Goal: Task Accomplishment & Management: Complete application form

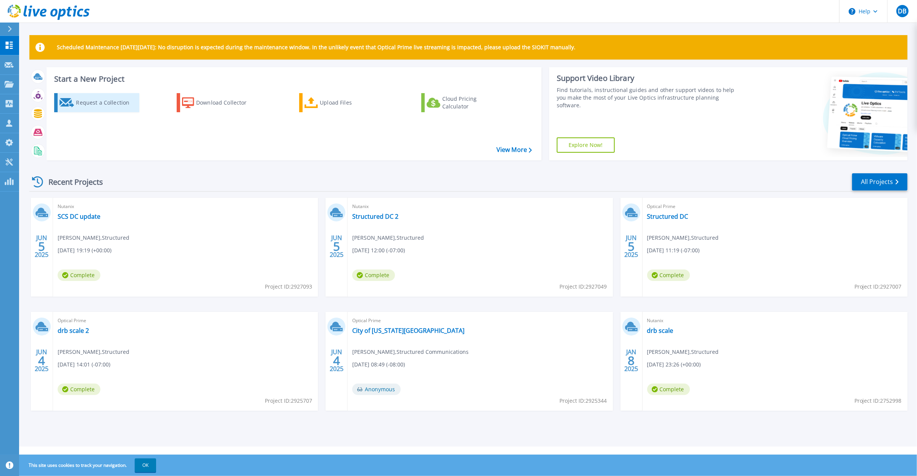
click at [92, 101] on div "Request a Collection" at bounding box center [106, 102] width 61 height 15
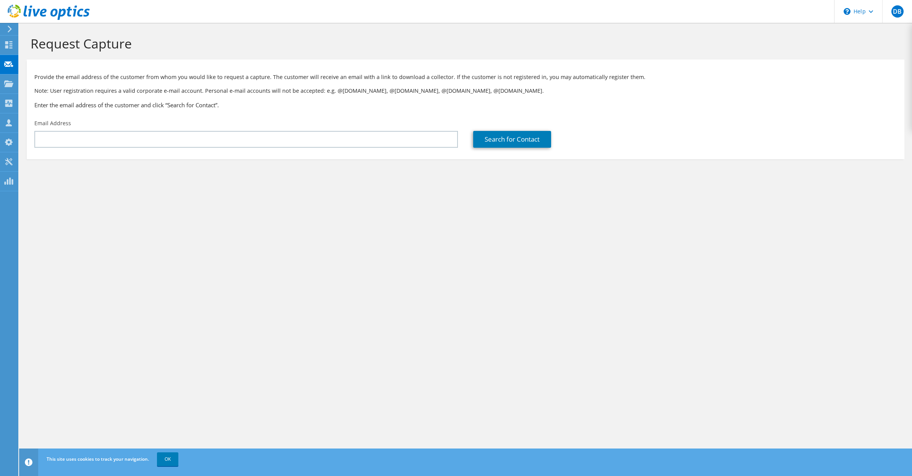
click at [18, 234] on div "DB Partner Team Member Darrell Bowmer dbowmer@structured.com Structured My Prof…" at bounding box center [456, 238] width 912 height 476
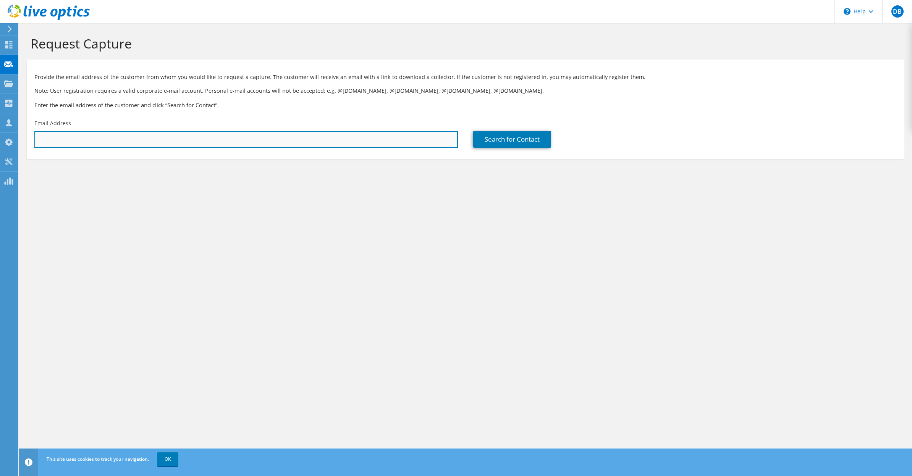
click at [135, 140] on input "text" at bounding box center [245, 139] width 423 height 17
paste input "Chun, Tony <tonychun@RedDotCorp.com>"
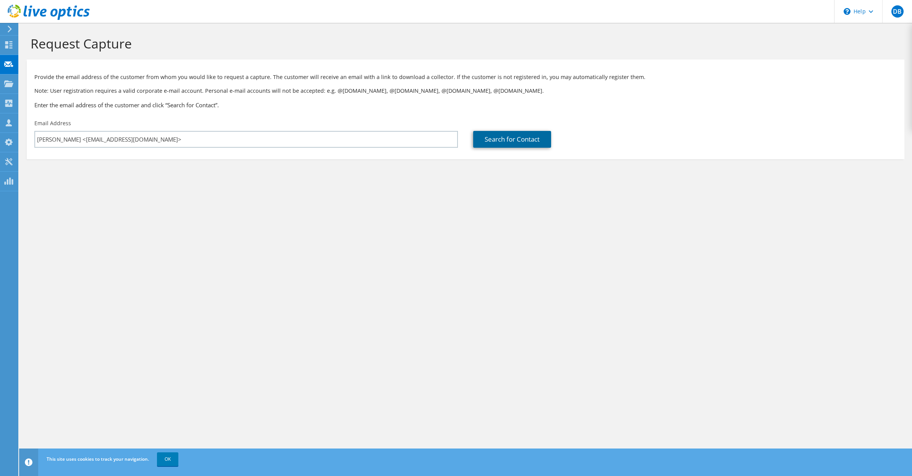
click at [505, 138] on link "Search for Contact" at bounding box center [512, 139] width 78 height 17
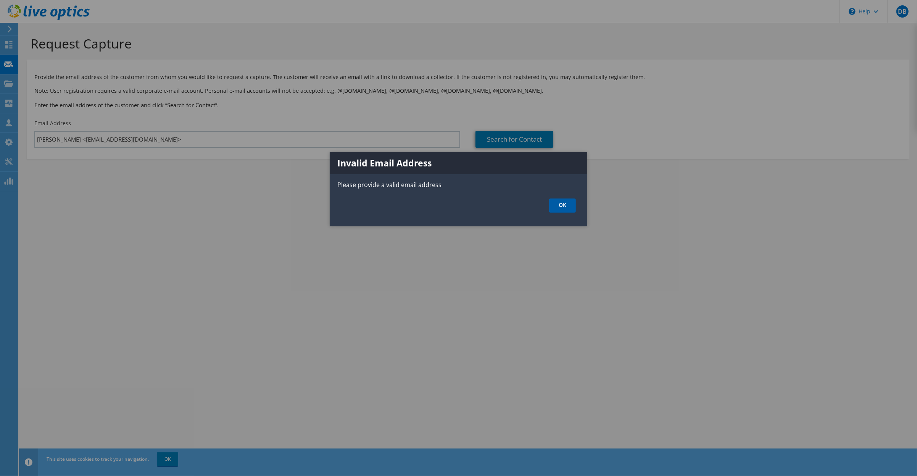
click at [558, 202] on link "OK" at bounding box center [562, 206] width 27 height 14
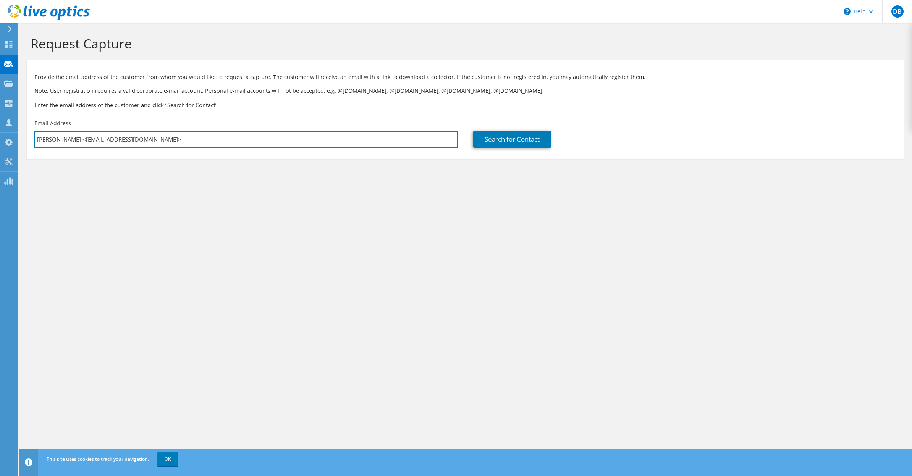
drag, startPoint x: 72, startPoint y: 140, endPoint x: 32, endPoint y: 137, distance: 39.8
click at [32, 137] on div "Email Address Chun, Tony <tonychun@RedDotCorp.com>" at bounding box center [246, 134] width 439 height 36
click at [124, 141] on input "tonychun@RedDotCorp.com>" at bounding box center [245, 139] width 423 height 17
type input "tonychun@RedDotCorp.com"
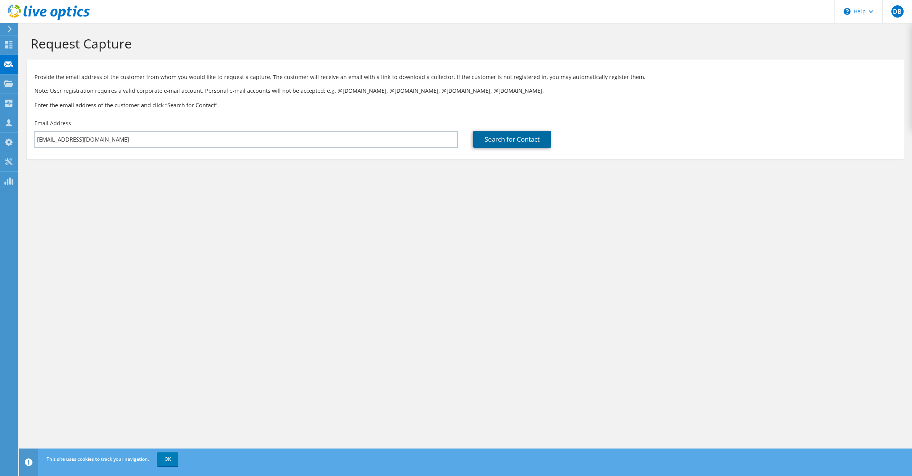
click at [498, 139] on link "Search for Contact" at bounding box center [512, 139] width 78 height 17
type input "RED DOT CORP"
type input "Tony"
type input "United States"
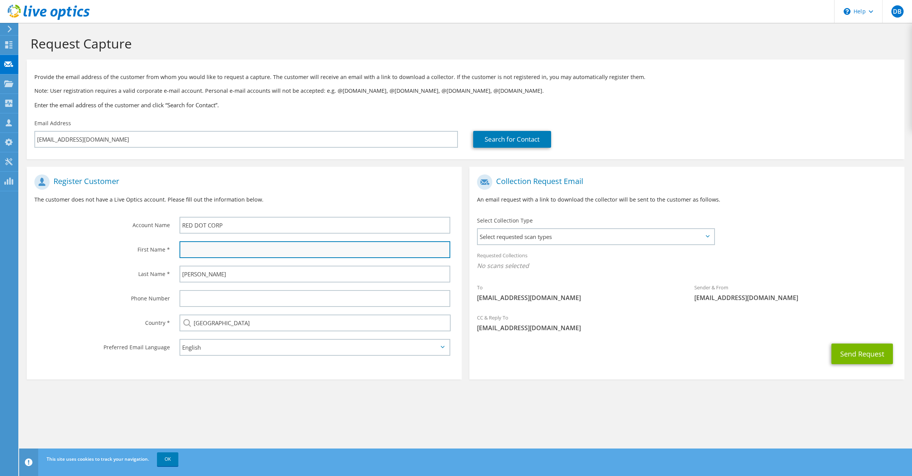
click at [228, 251] on input "text" at bounding box center [314, 249] width 271 height 17
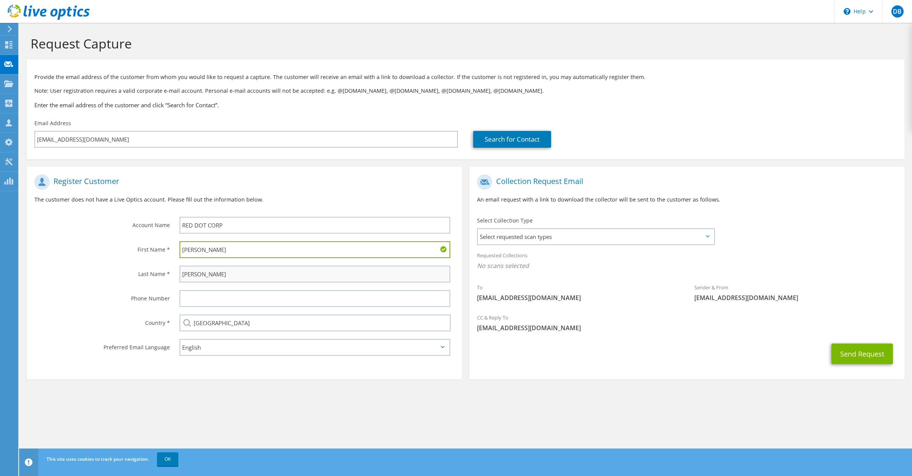
type input "Tony"
click at [195, 277] on input "Tony" at bounding box center [314, 274] width 271 height 17
type input "Chu"
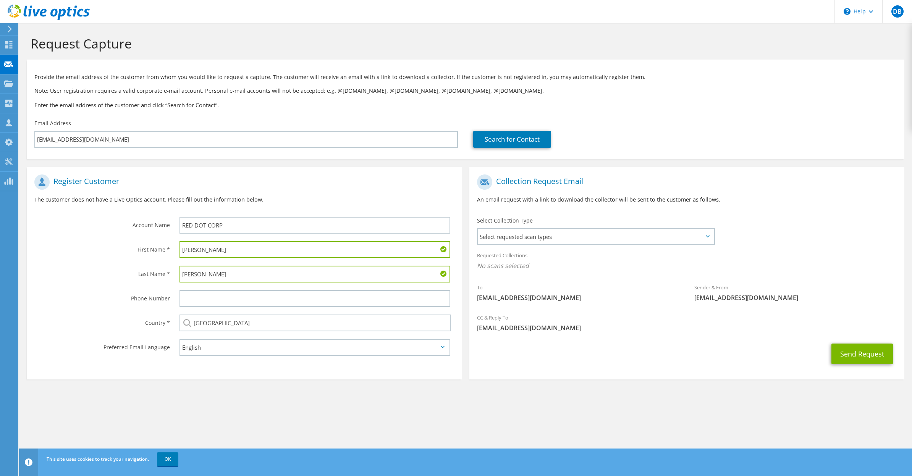
click at [707, 236] on icon at bounding box center [707, 236] width 4 height 2
click at [503, 237] on span "Select requested scan types" at bounding box center [596, 236] width 236 height 15
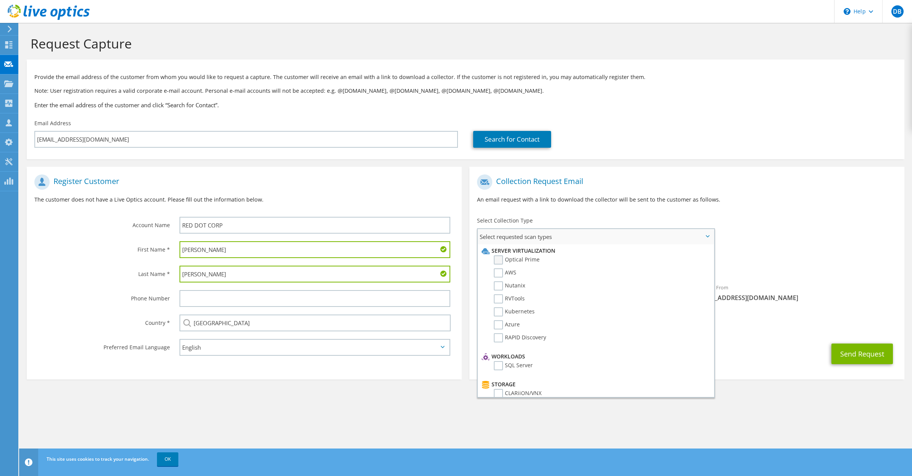
click at [499, 258] on label "Optical Prime" at bounding box center [517, 259] width 46 height 9
click at [0, 0] on input "Optical Prime" at bounding box center [0, 0] width 0 height 0
click at [499, 307] on label "Pure" at bounding box center [505, 307] width 23 height 9
click at [0, 0] on input "Pure" at bounding box center [0, 0] width 0 height 0
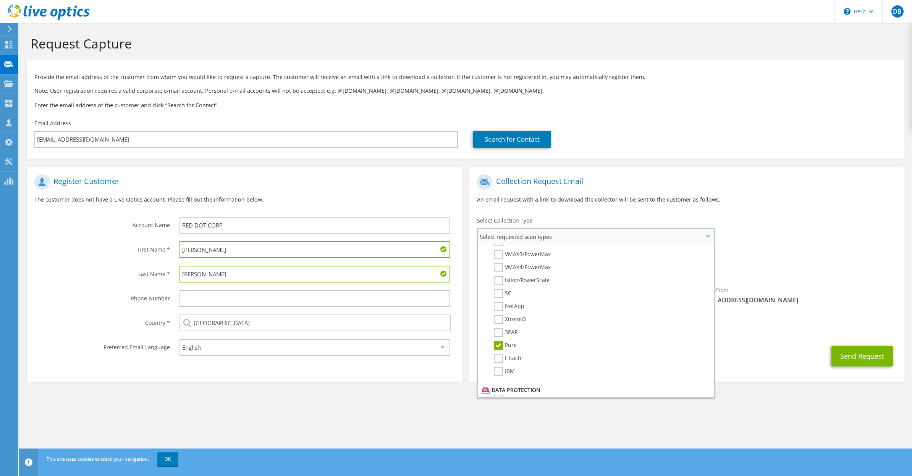
scroll to position [344, 0]
click at [497, 325] on label "Veeam" at bounding box center [508, 324] width 28 height 9
click at [0, 0] on input "Veeam" at bounding box center [0, 0] width 0 height 0
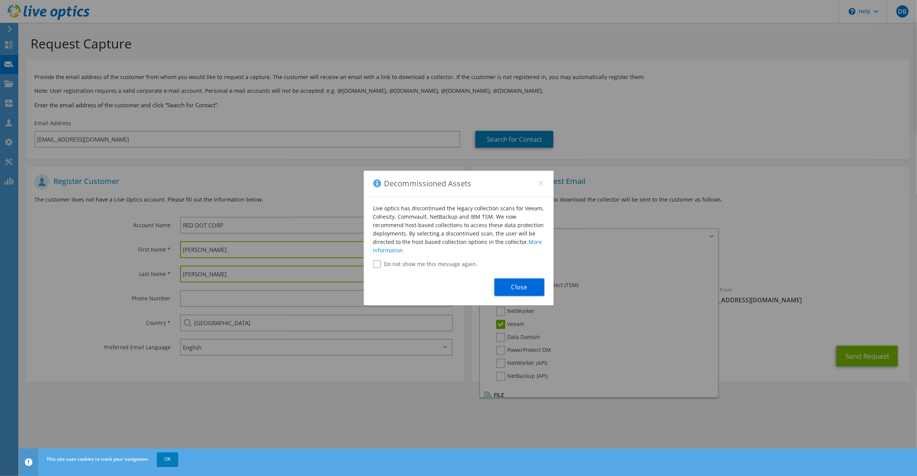
click at [519, 286] on button "Close" at bounding box center [520, 287] width 50 height 17
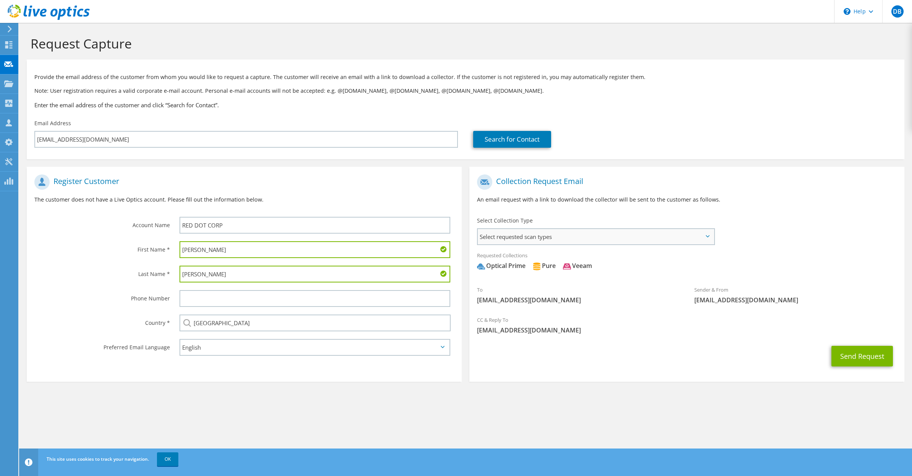
click at [546, 235] on span "Select requested scan types" at bounding box center [596, 236] width 236 height 15
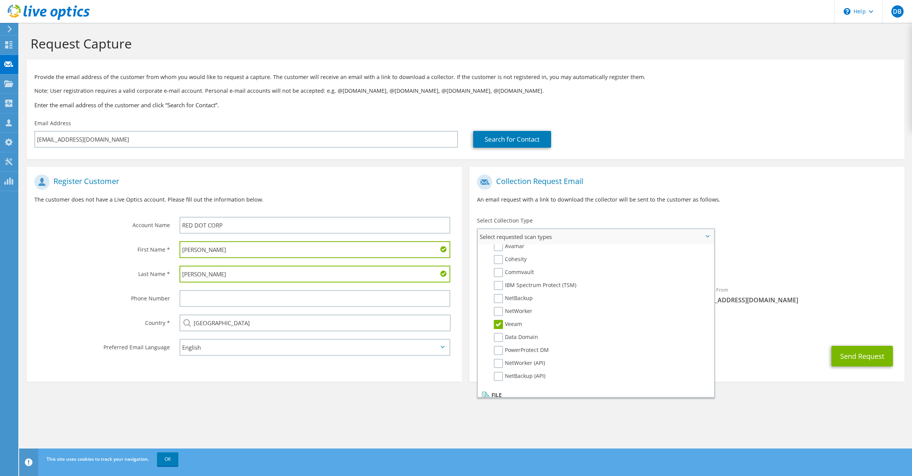
click at [499, 324] on label "Veeam" at bounding box center [508, 324] width 28 height 9
click at [0, 0] on input "Veeam" at bounding box center [0, 0] width 0 height 0
click at [804, 269] on span "Optical Prime Pure" at bounding box center [687, 267] width 420 height 13
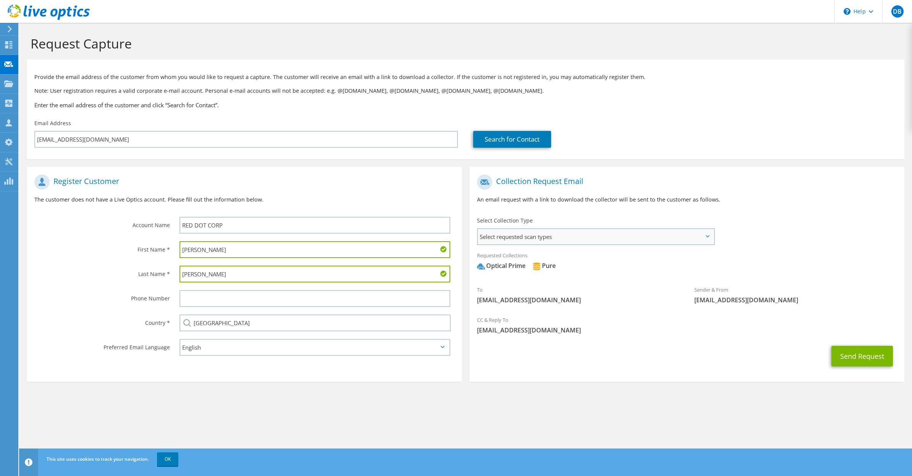
click at [706, 238] on span "Select requested scan types" at bounding box center [596, 236] width 236 height 15
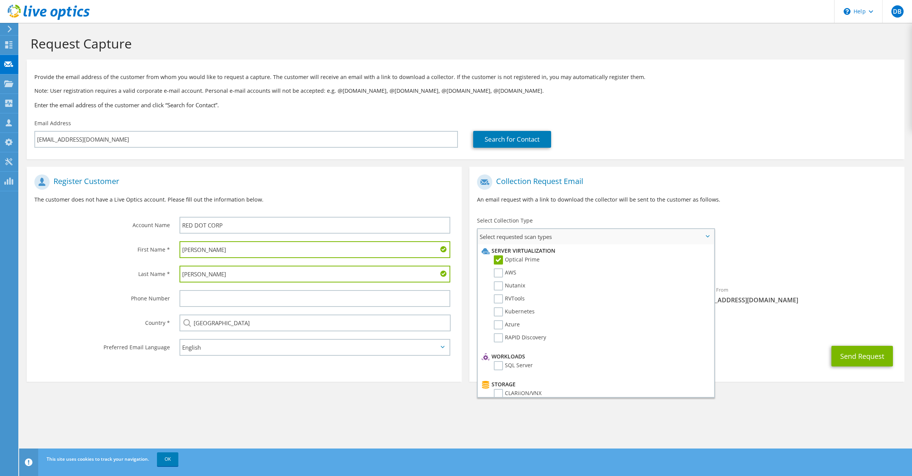
click at [707, 235] on span "Select requested scan types" at bounding box center [596, 236] width 236 height 15
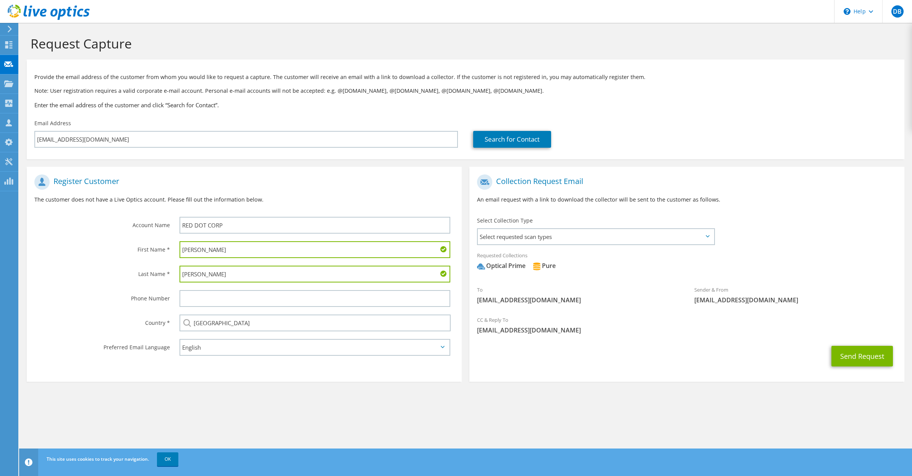
click at [441, 348] on icon at bounding box center [443, 347] width 4 height 2
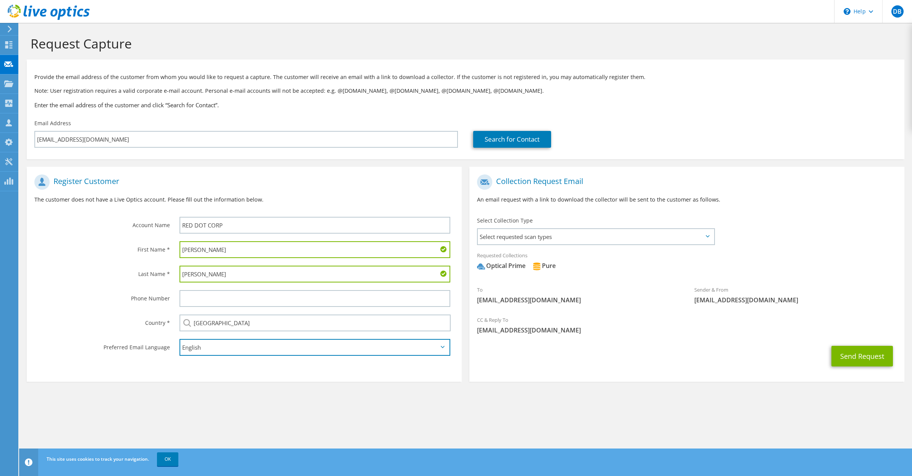
click at [441, 347] on select "English Deutsch Español Français Italiano Polski Português Русский 한국어 中文 日本語" at bounding box center [314, 347] width 271 height 17
click at [179, 341] on select "English Deutsch Español Français Italiano Polski Português Русский 한국어 中文 日本語" at bounding box center [314, 347] width 271 height 17
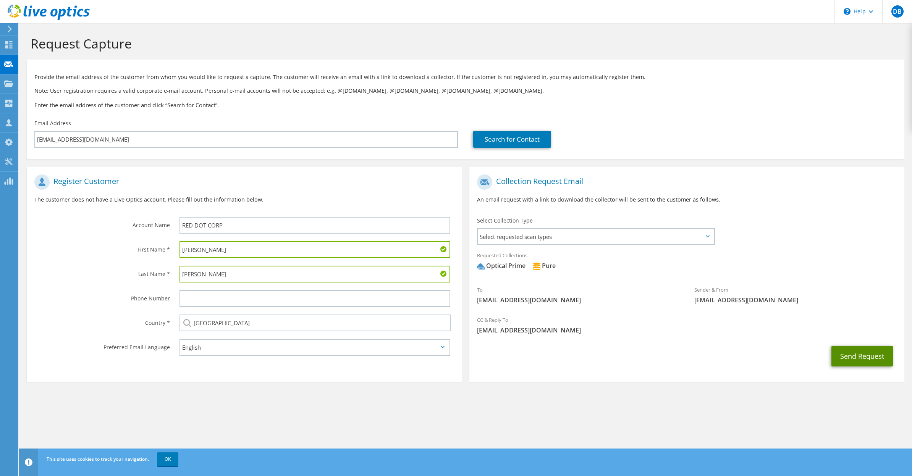
click at [860, 357] on button "Send Request" at bounding box center [861, 356] width 61 height 21
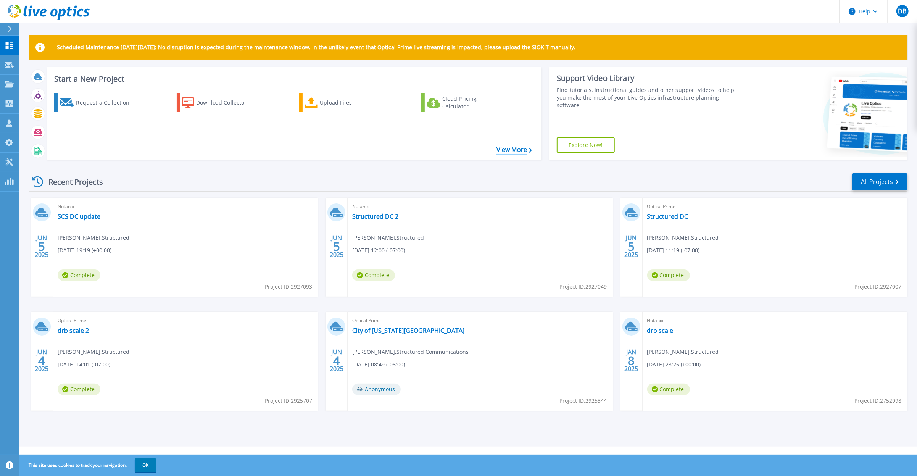
click at [513, 150] on link "View More" at bounding box center [515, 149] width 36 height 7
